Goal: Information Seeking & Learning: Learn about a topic

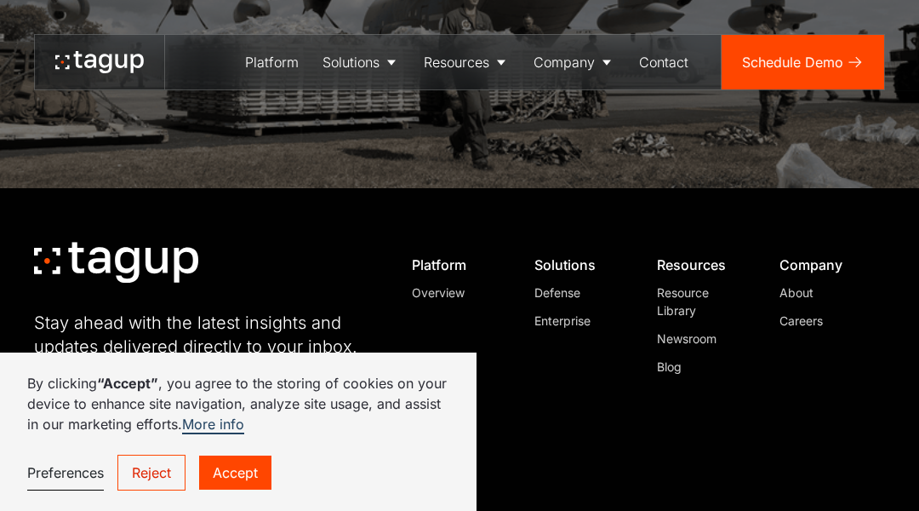
scroll to position [4921, 0]
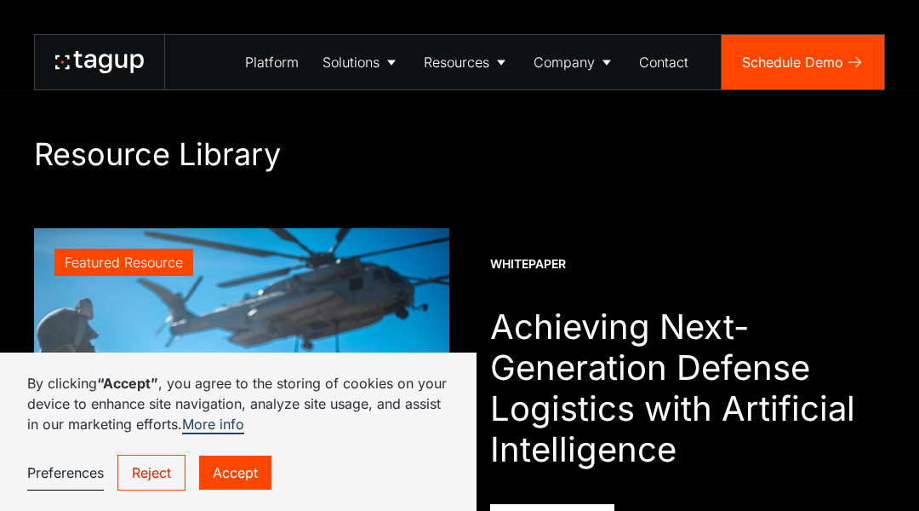
scroll to position [2779, 0]
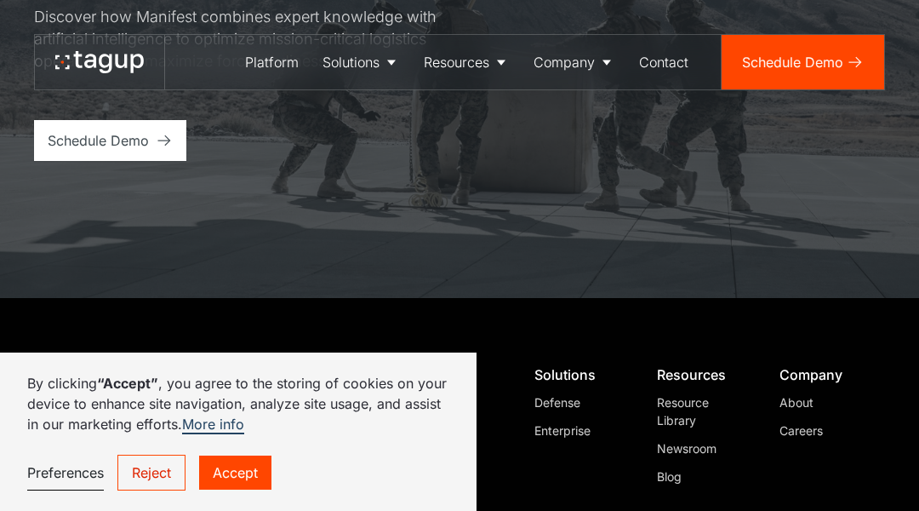
scroll to position [6545, 0]
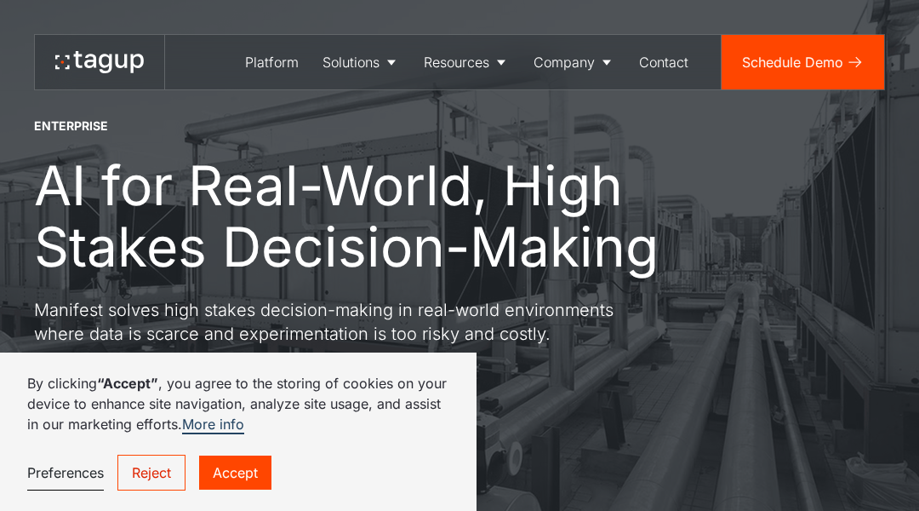
scroll to position [4907, 0]
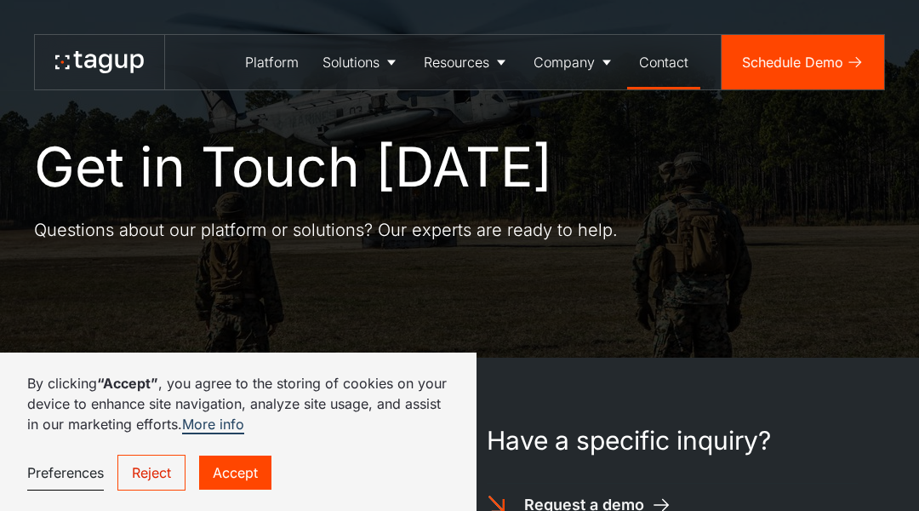
scroll to position [1007, 0]
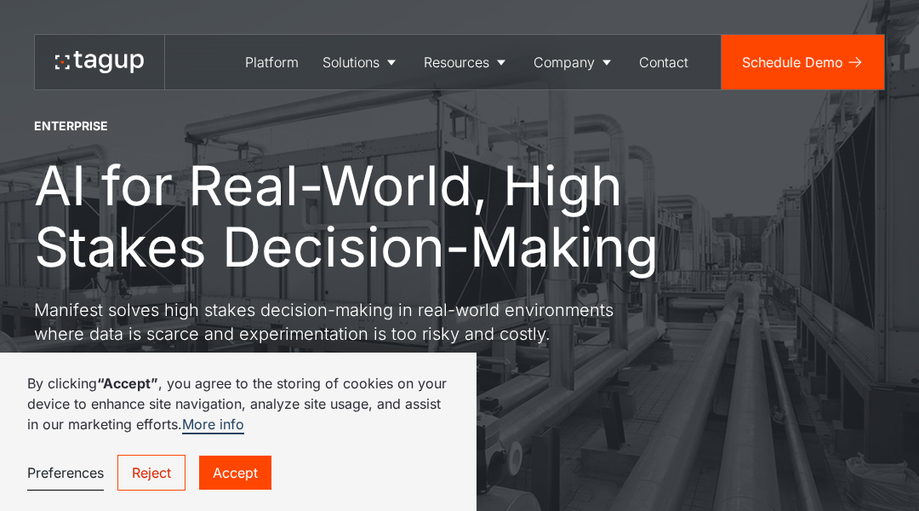
scroll to position [4907, 0]
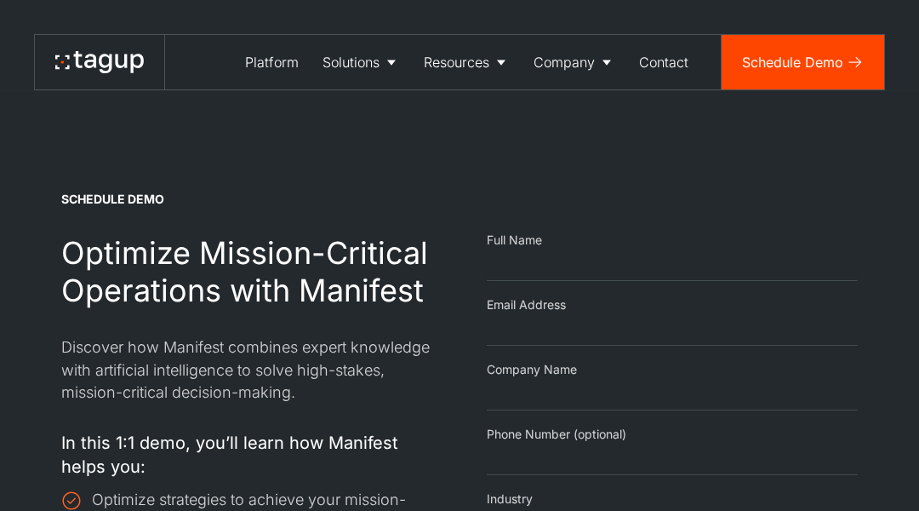
select select "Email Form"
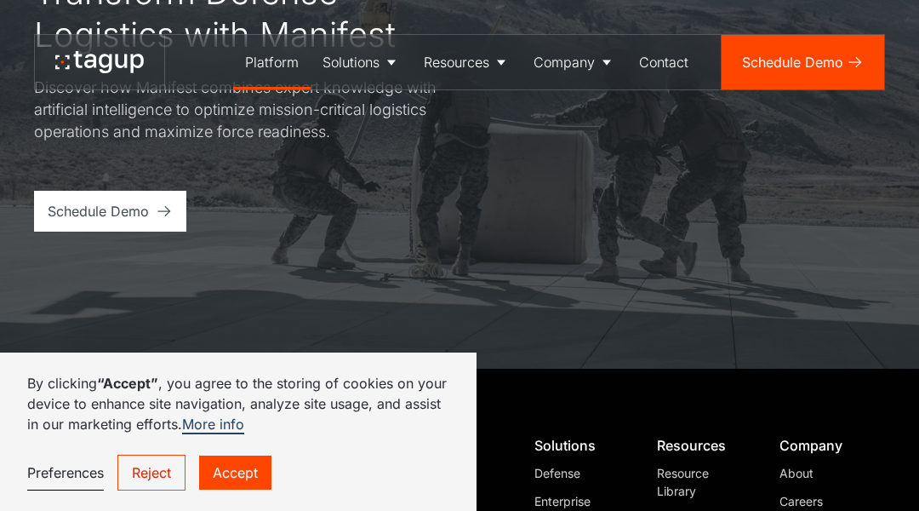
scroll to position [4941, 0]
